Goal: Task Accomplishment & Management: Use online tool/utility

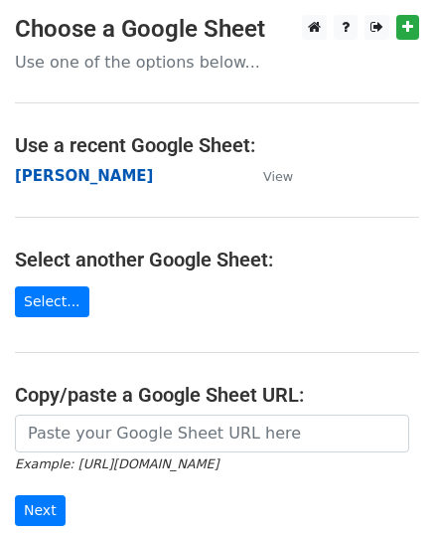
click at [61, 170] on strong "[PERSON_NAME]" at bounding box center [84, 176] width 138 height 18
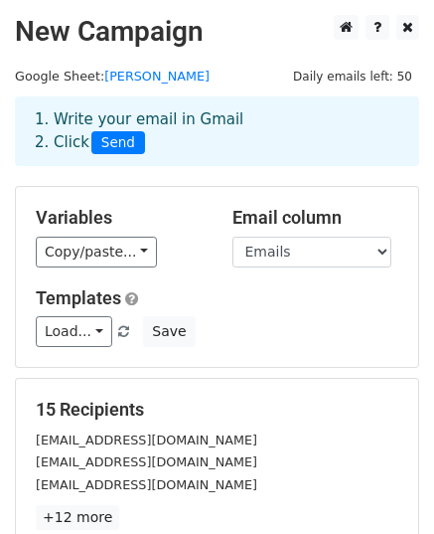
click at [250, 333] on div "Load... First Logo Digitizing – Pay Only If You’re Happy! Save" at bounding box center [217, 331] width 393 height 31
click at [68, 321] on link "Load..." at bounding box center [74, 331] width 77 height 31
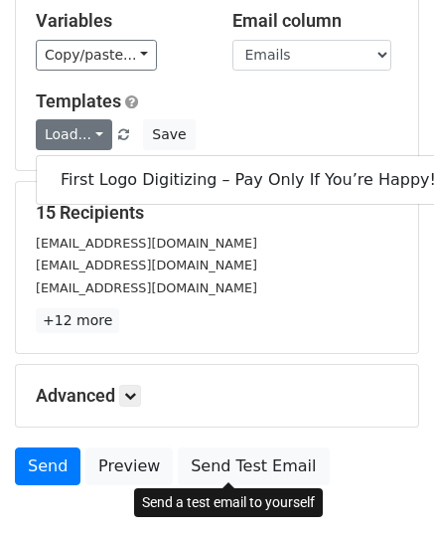
scroll to position [313, 0]
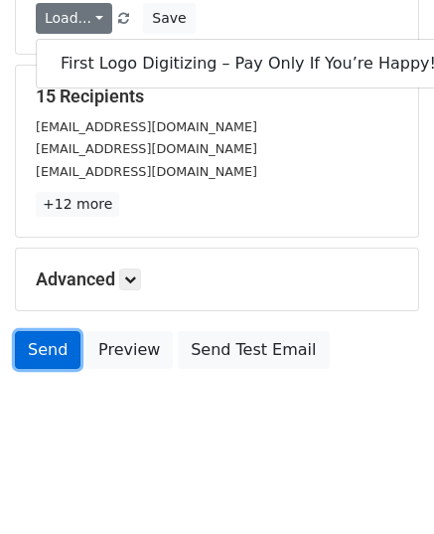
click at [65, 344] on link "Send" at bounding box center [48, 350] width 66 height 38
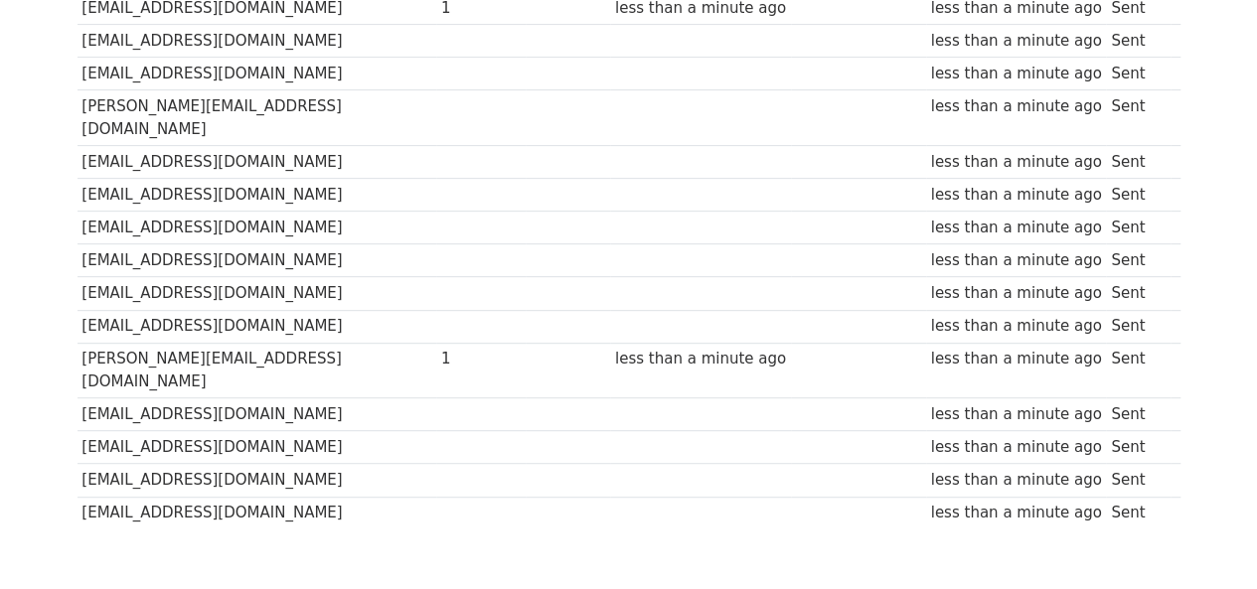
scroll to position [404, 0]
